Goal: Information Seeking & Learning: Learn about a topic

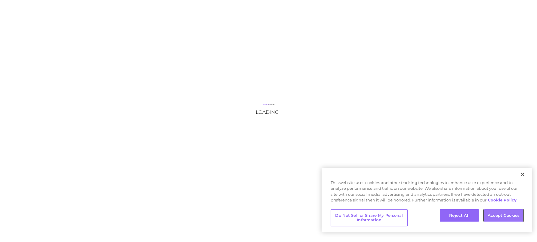
click at [502, 216] on button "Accept Cookies" at bounding box center [503, 215] width 39 height 13
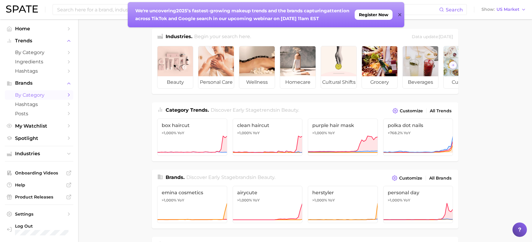
click at [66, 95] on icon "Sidebar" at bounding box center [68, 94] width 5 height 5
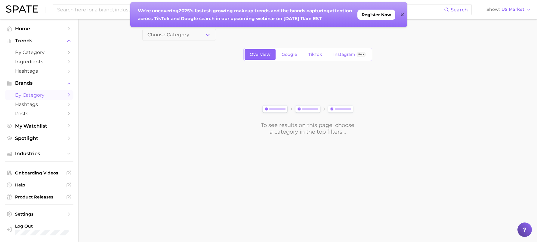
click at [402, 15] on icon at bounding box center [401, 14] width 3 height 3
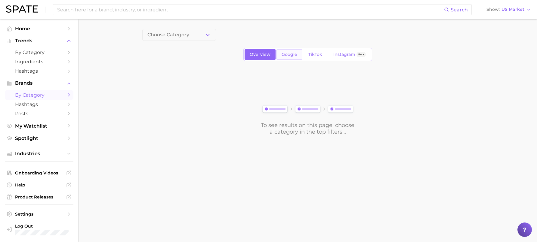
click at [298, 57] on link "Google" at bounding box center [289, 54] width 26 height 11
click at [202, 28] on main "1. Choose Category Overview Google TikTok Instagram Beta To see results on this…" at bounding box center [307, 92] width 458 height 146
click at [202, 32] on button "1. Choose Category" at bounding box center [179, 35] width 74 height 12
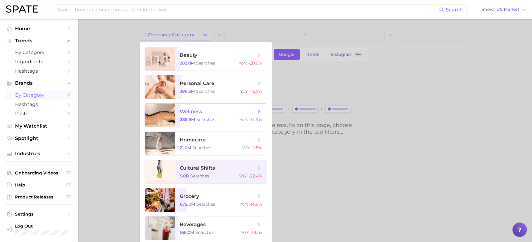
click at [212, 115] on span "wellness 288.9m searches YoY : -14.9%" at bounding box center [221, 115] width 92 height 23
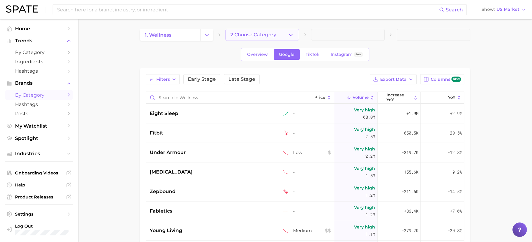
click at [288, 31] on button "2. Choose Category" at bounding box center [262, 35] width 74 height 12
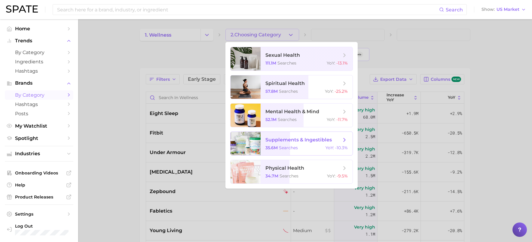
click at [318, 140] on span "supplements & ingestibles" at bounding box center [298, 140] width 66 height 6
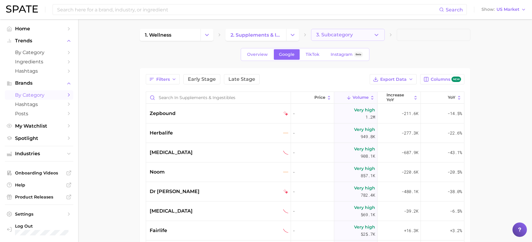
click at [343, 29] on main "1. wellness 2. supplements & ingestibles 3. Subcategory Overview Google TikTok …" at bounding box center [305, 194] width 454 height 351
click at [343, 32] on button "3. Subcategory" at bounding box center [348, 35] width 74 height 12
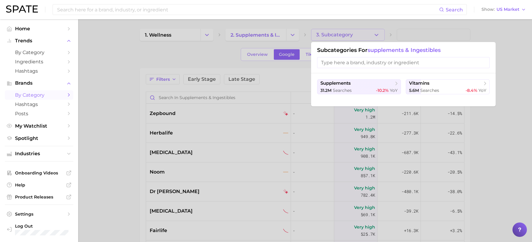
click at [520, 39] on div at bounding box center [266, 121] width 532 height 242
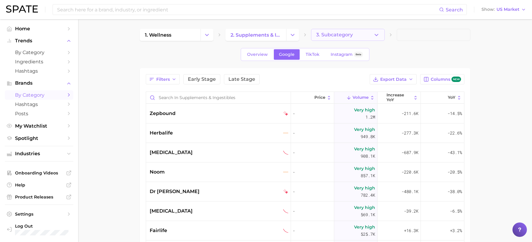
click at [346, 36] on span "3. Subcategory" at bounding box center [334, 34] width 37 height 5
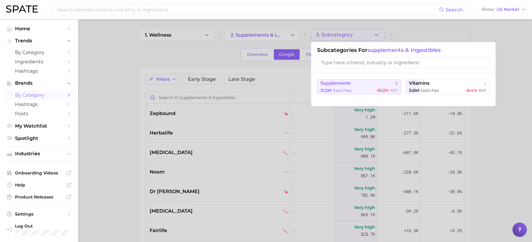
click at [392, 86] on span "supplements" at bounding box center [356, 84] width 73 height 6
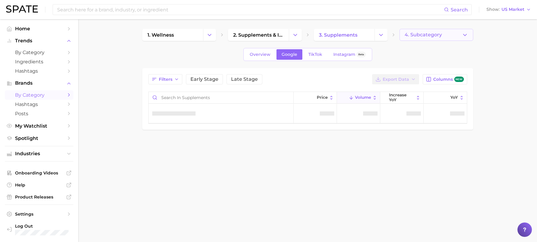
click at [460, 35] on button "4. Subcategory" at bounding box center [436, 35] width 74 height 12
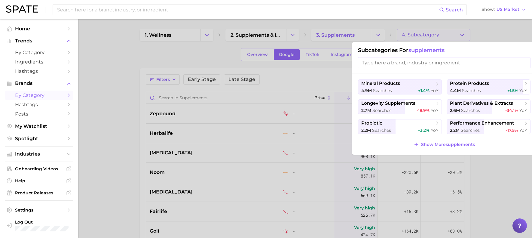
click at [493, 34] on div at bounding box center [266, 119] width 532 height 238
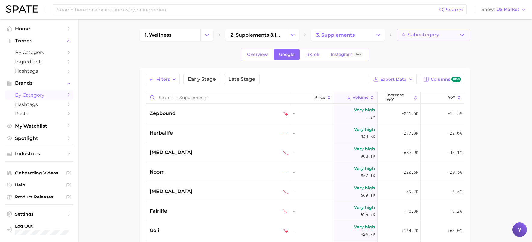
click at [441, 36] on button "4. Subcategory" at bounding box center [434, 35] width 74 height 12
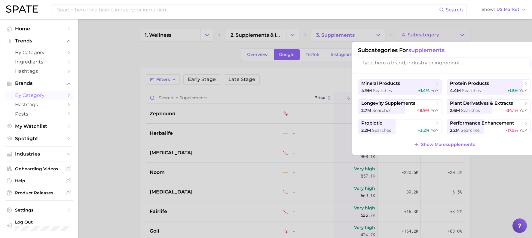
drag, startPoint x: 504, startPoint y: 219, endPoint x: 482, endPoint y: 190, distance: 35.8
click at [504, 218] on div at bounding box center [266, 119] width 532 height 238
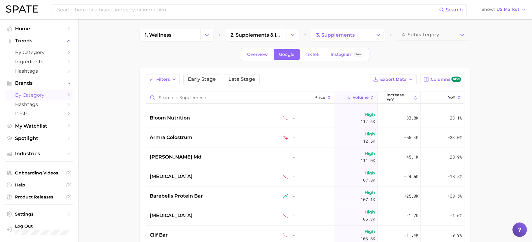
scroll to position [661, 0]
